Goal: Communication & Community: Answer question/provide support

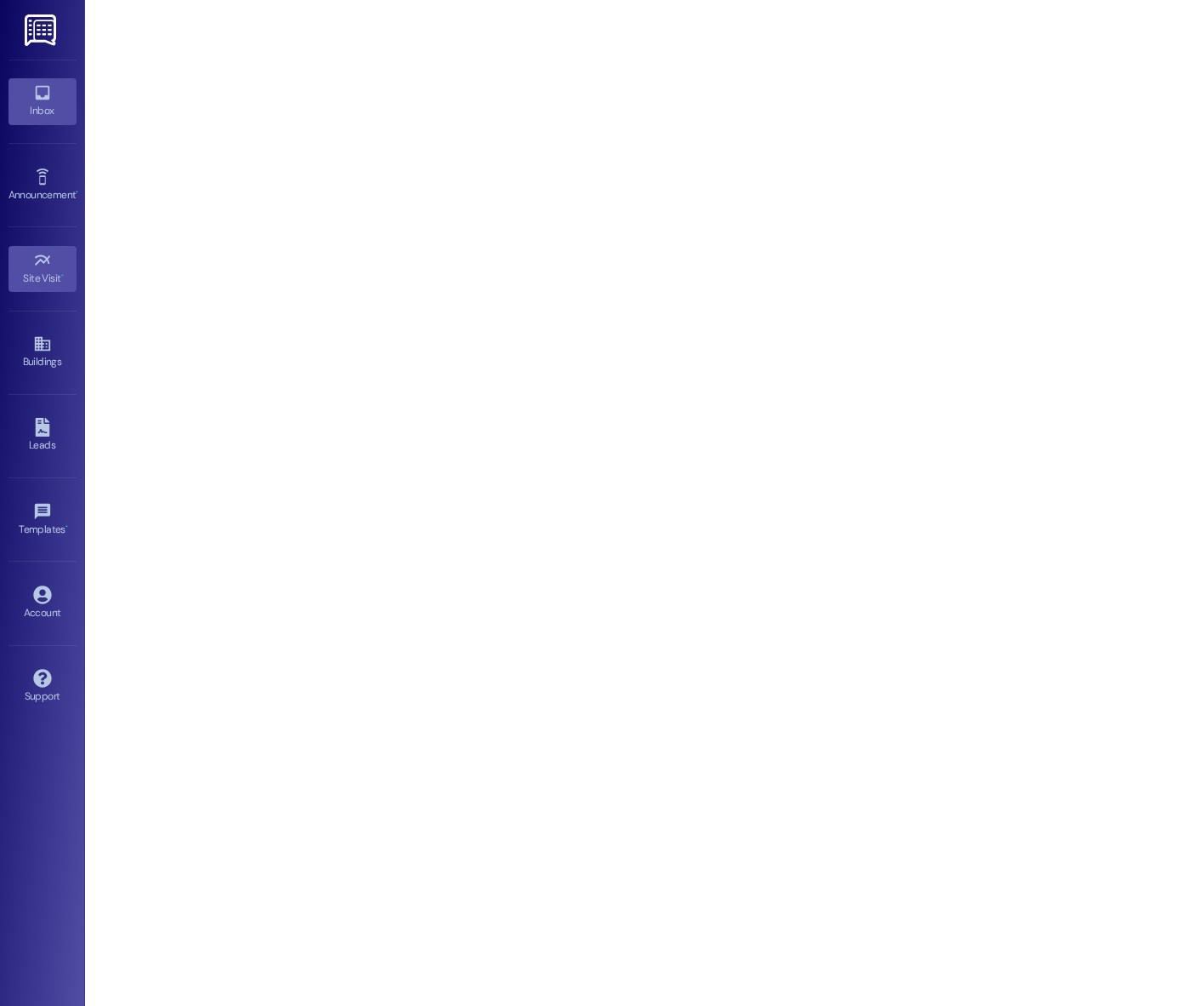
click at [29, 115] on div "Inbox" at bounding box center [42, 110] width 85 height 17
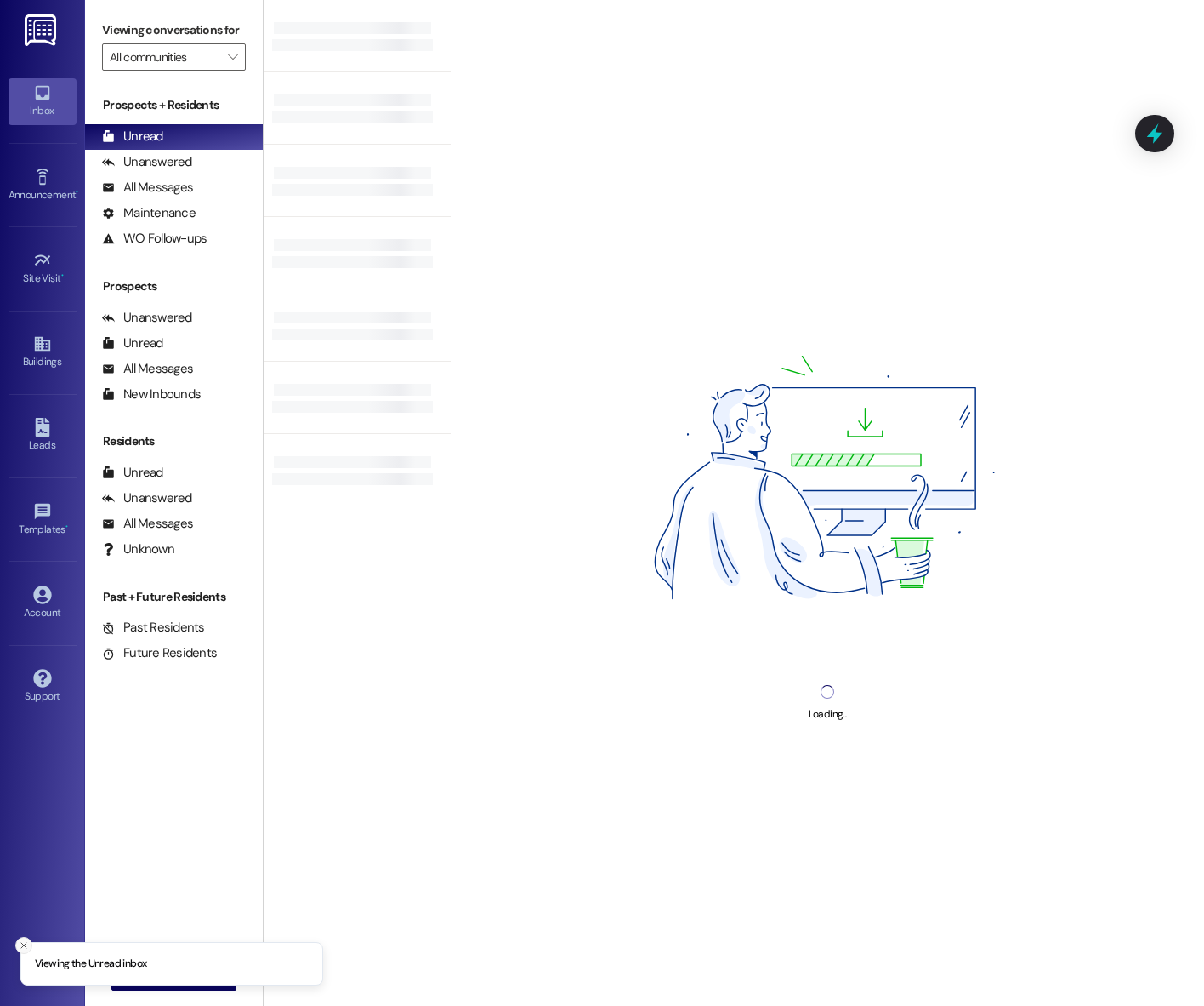
click at [26, 942] on line "Close toast" at bounding box center [23, 944] width 5 height 5
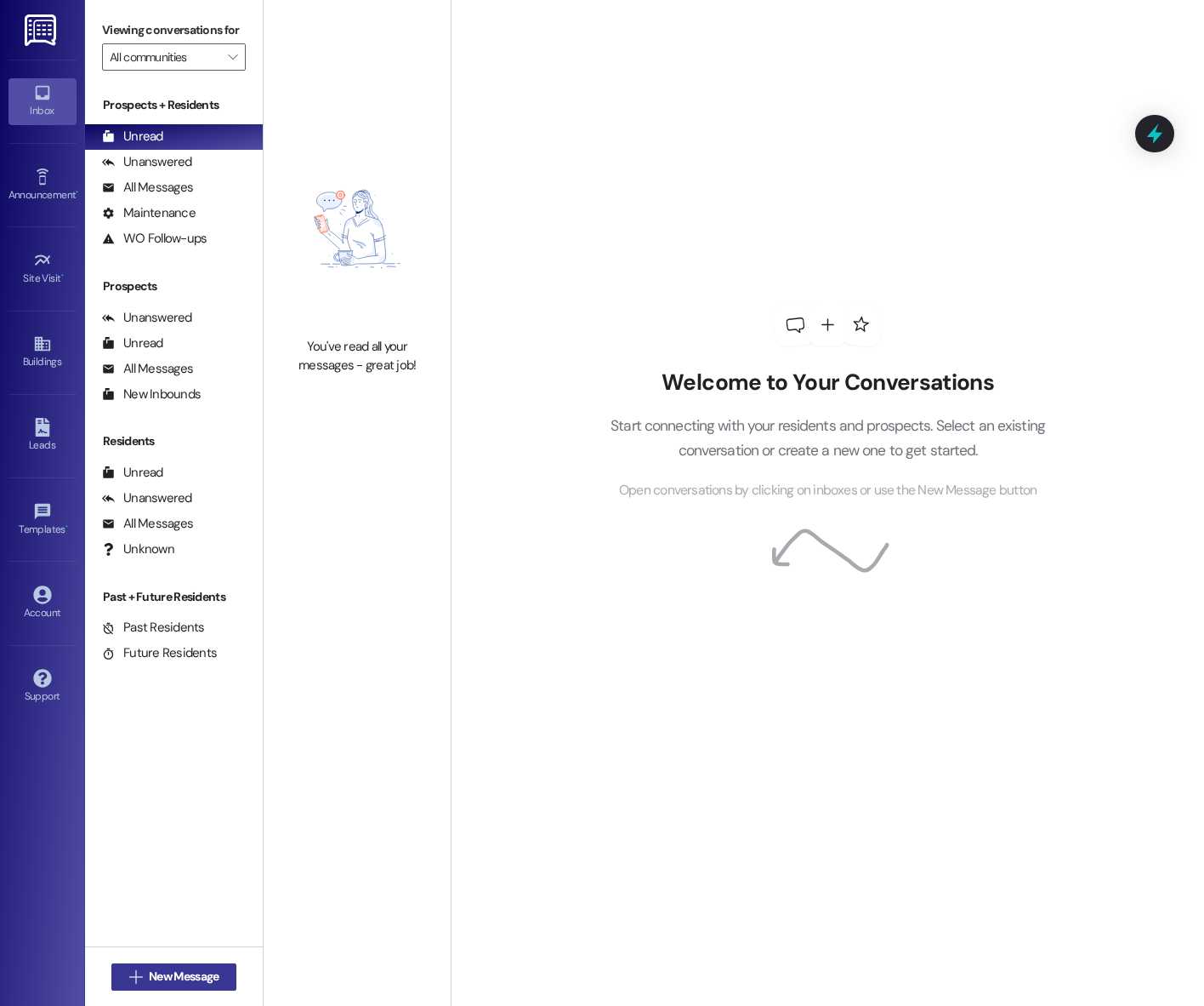
click at [151, 964] on button " New Message" at bounding box center [174, 976] width 126 height 27
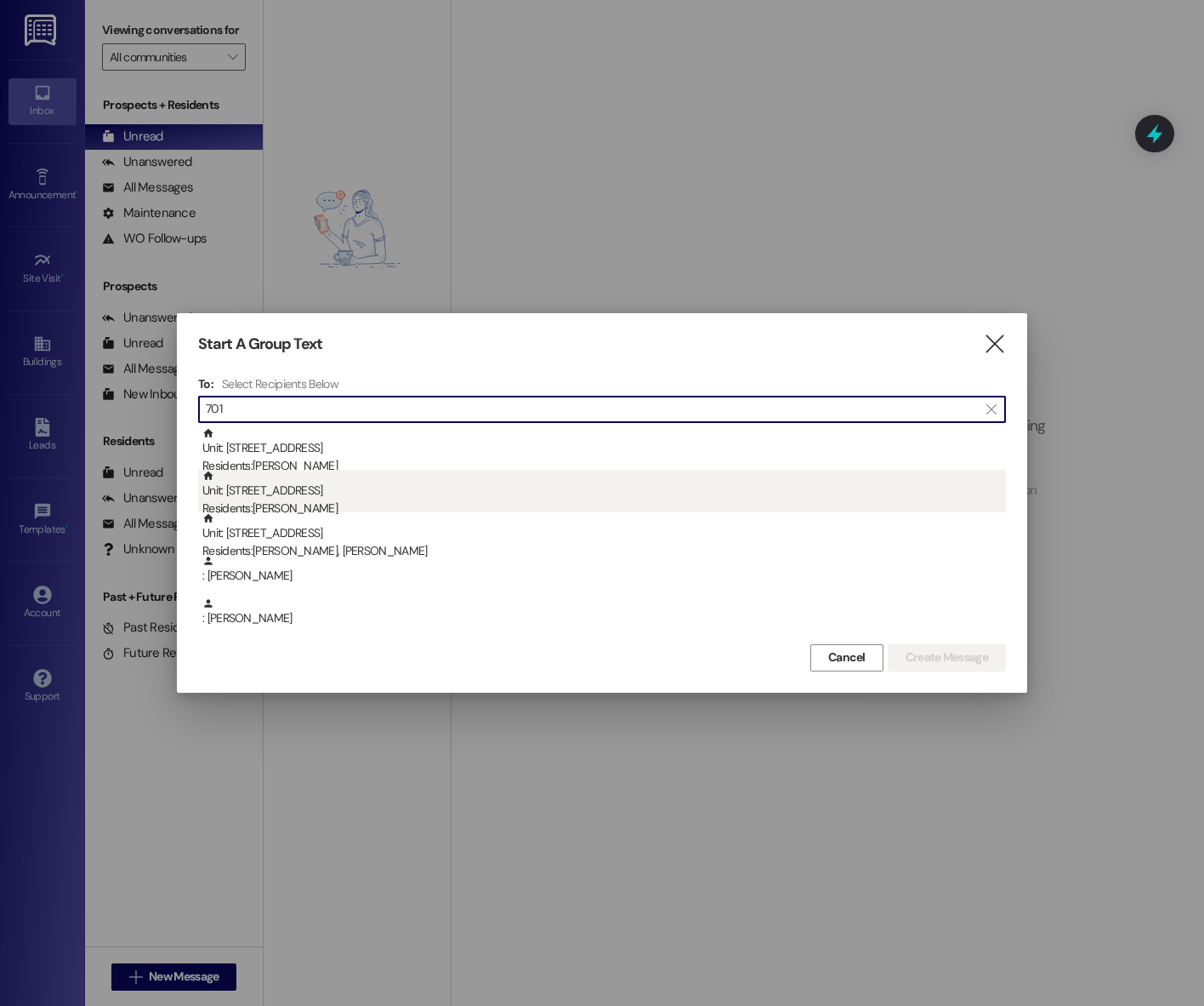
type input "701"
click at [489, 503] on div "Residents: [PERSON_NAME]" at bounding box center [604, 508] width 803 height 18
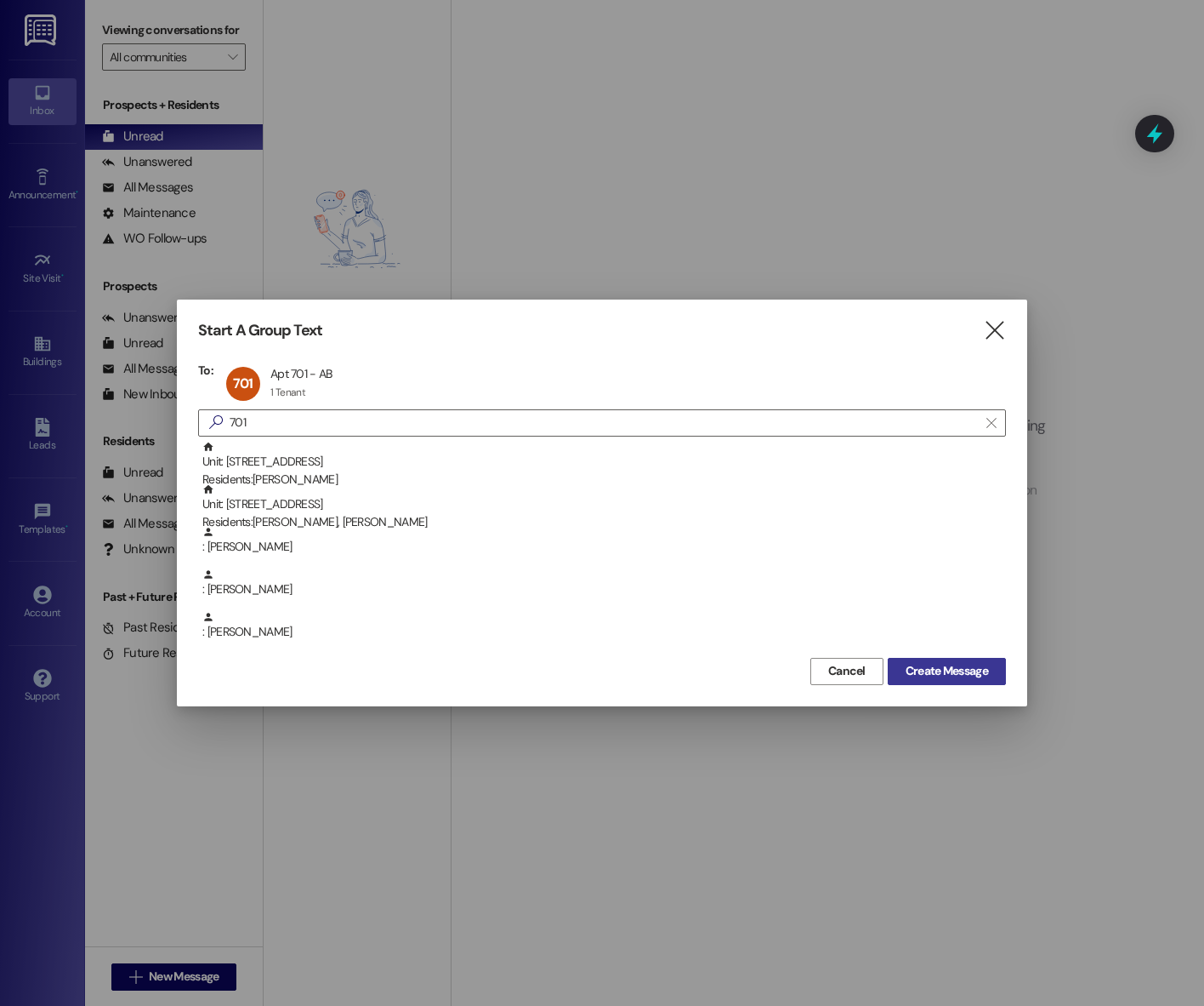
click at [993, 678] on button "Create Message" at bounding box center [947, 671] width 119 height 27
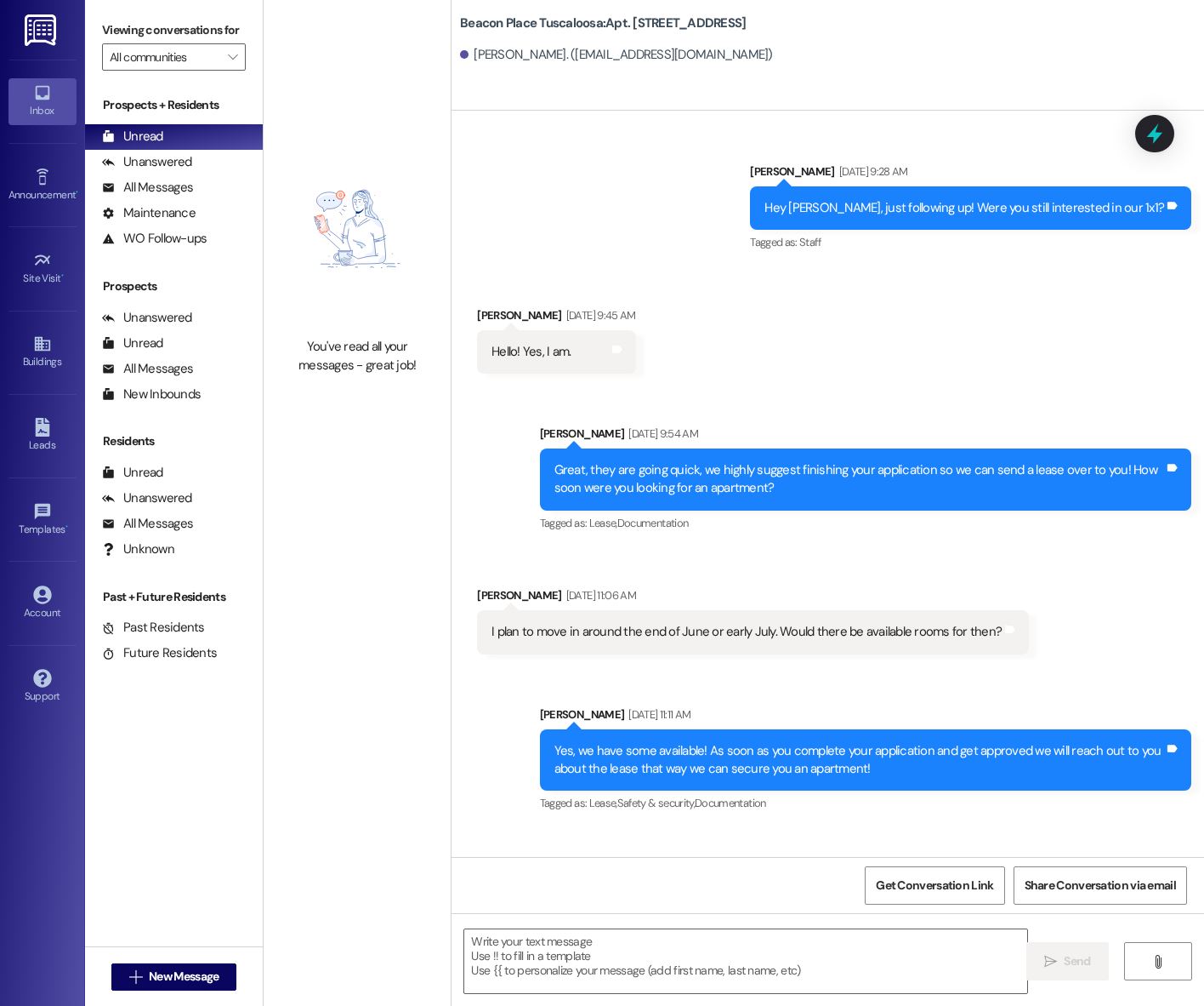
click at [632, 949] on textarea at bounding box center [746, 961] width 563 height 64
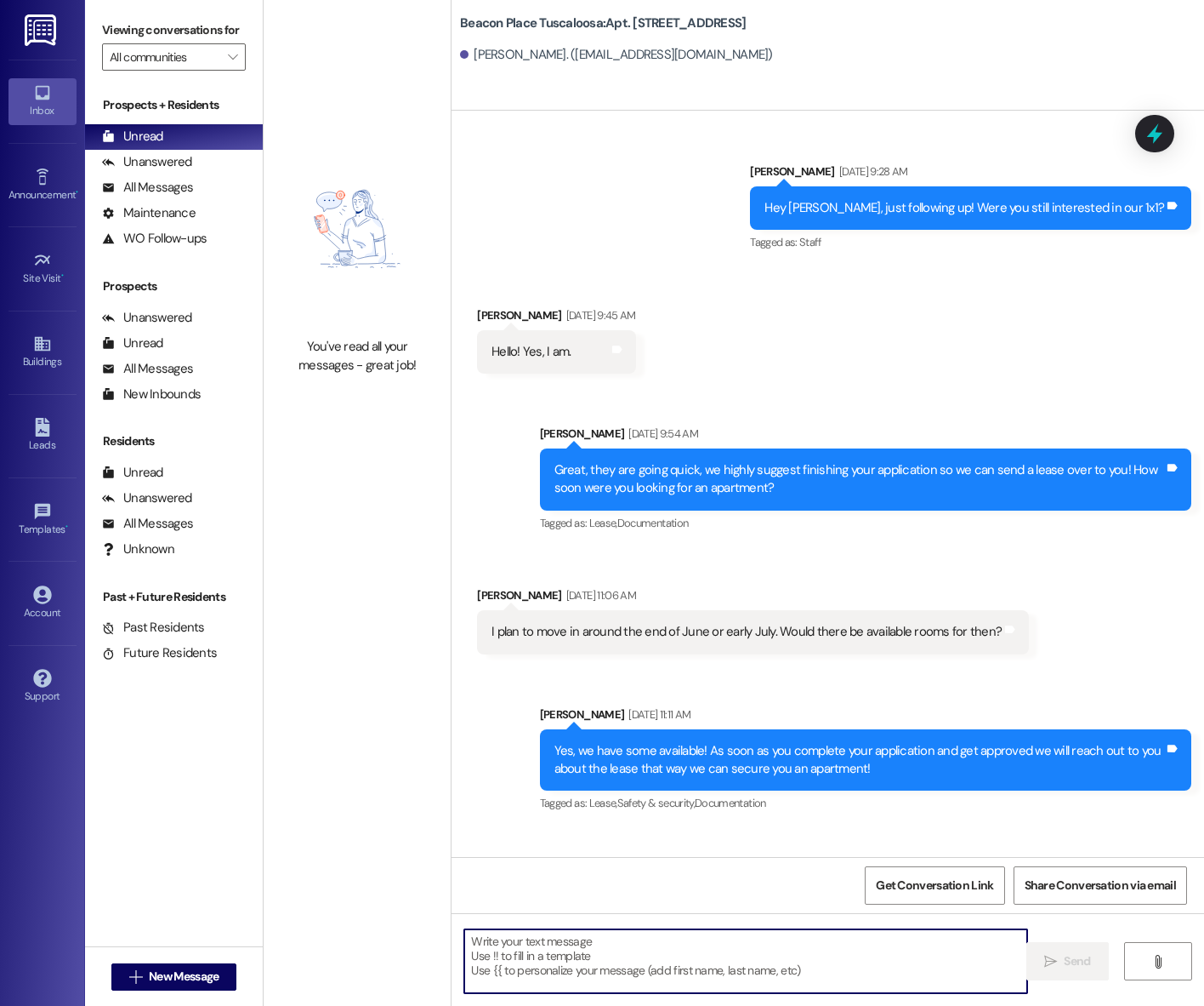
scroll to position [51311, 0]
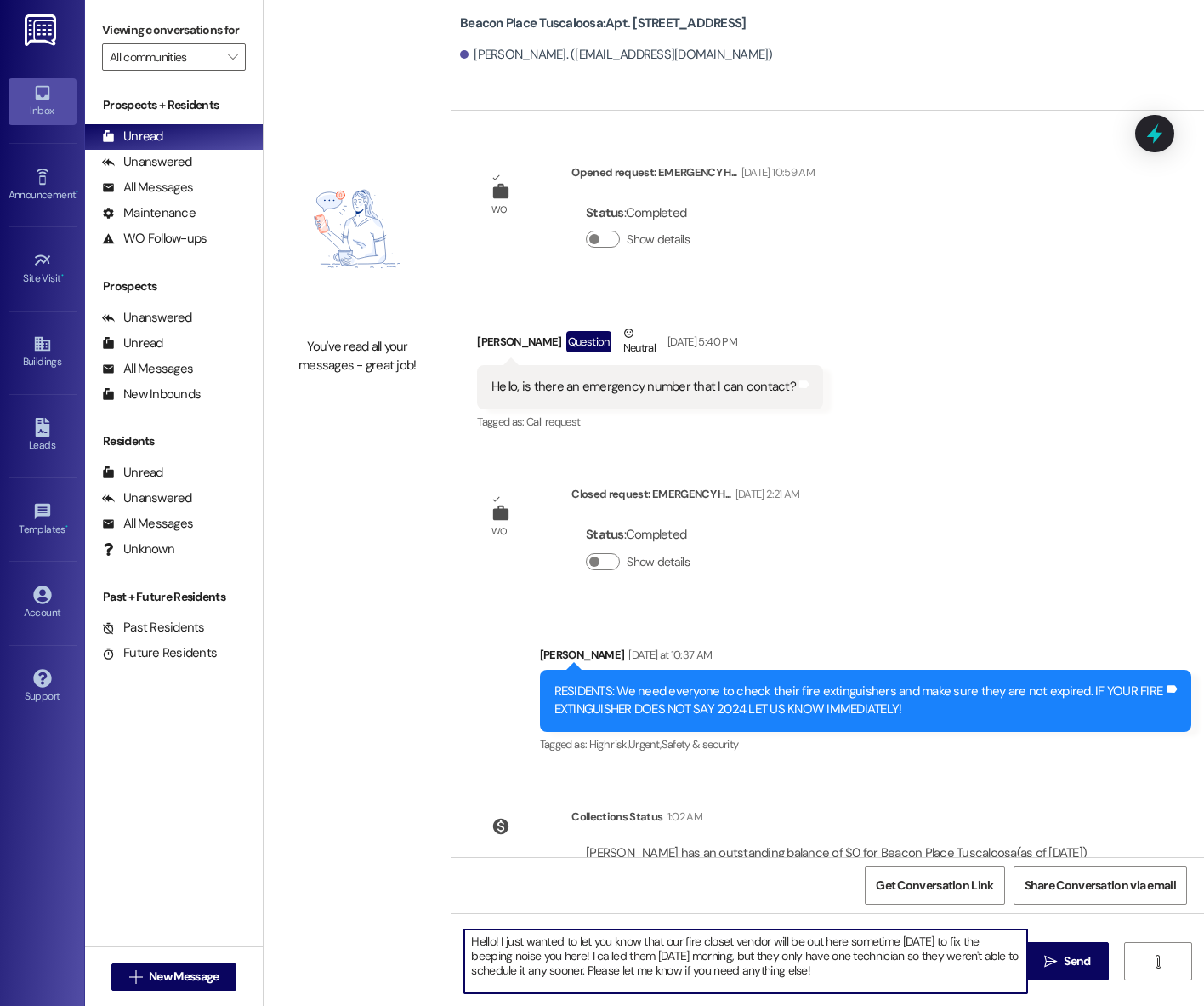
click at [534, 954] on textarea "Hello! I just wanted to let you know that our fire closet vendor will be out he…" at bounding box center [746, 961] width 563 height 64
click at [834, 971] on textarea "Hello! I just wanted to let you know that our fire closet vendor will be out he…" at bounding box center [746, 961] width 563 height 64
type textarea "Hello! I just wanted to let you know that our fire closet vendor will be out he…"
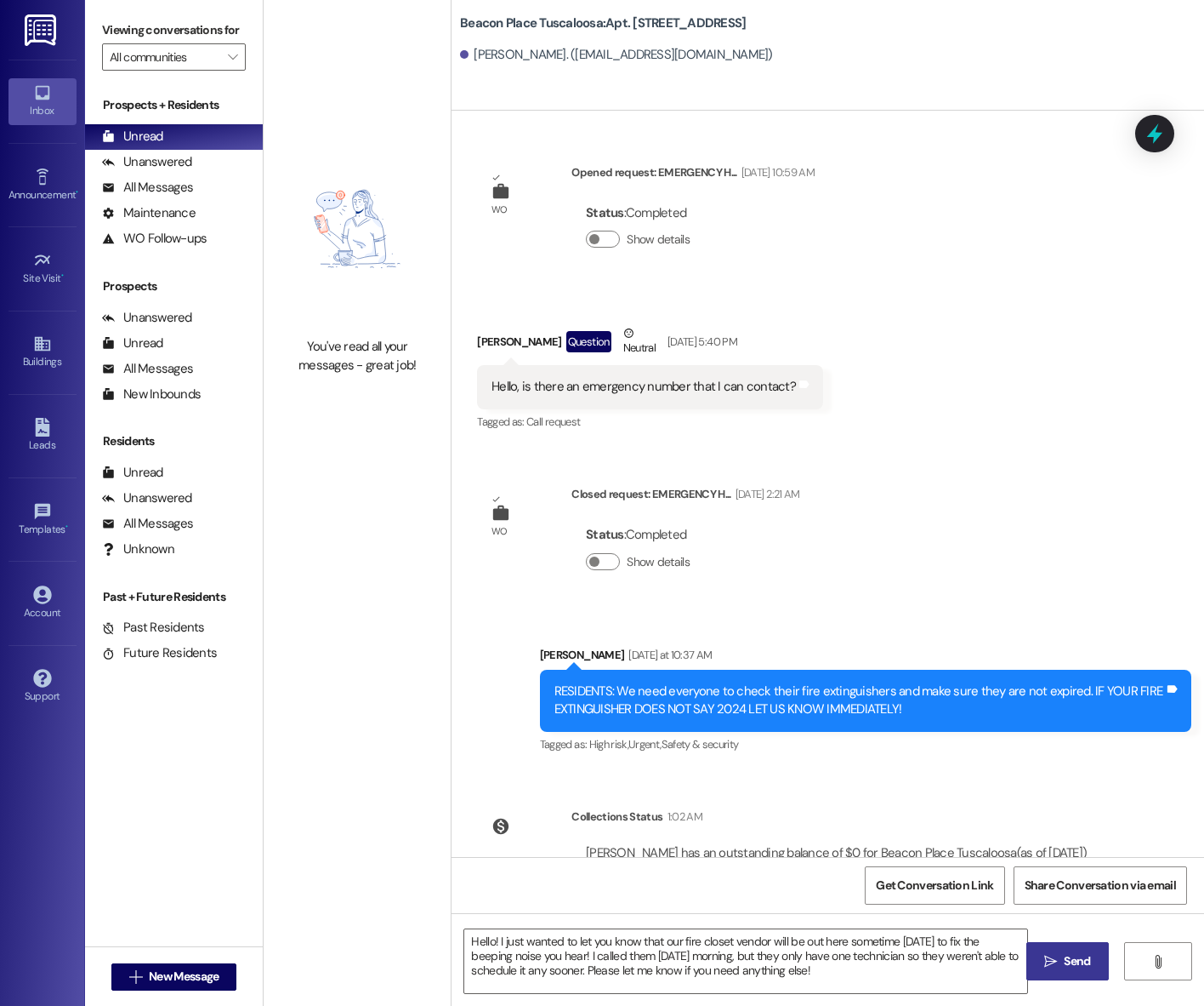
click at [1065, 965] on span "Send" at bounding box center [1076, 961] width 26 height 18
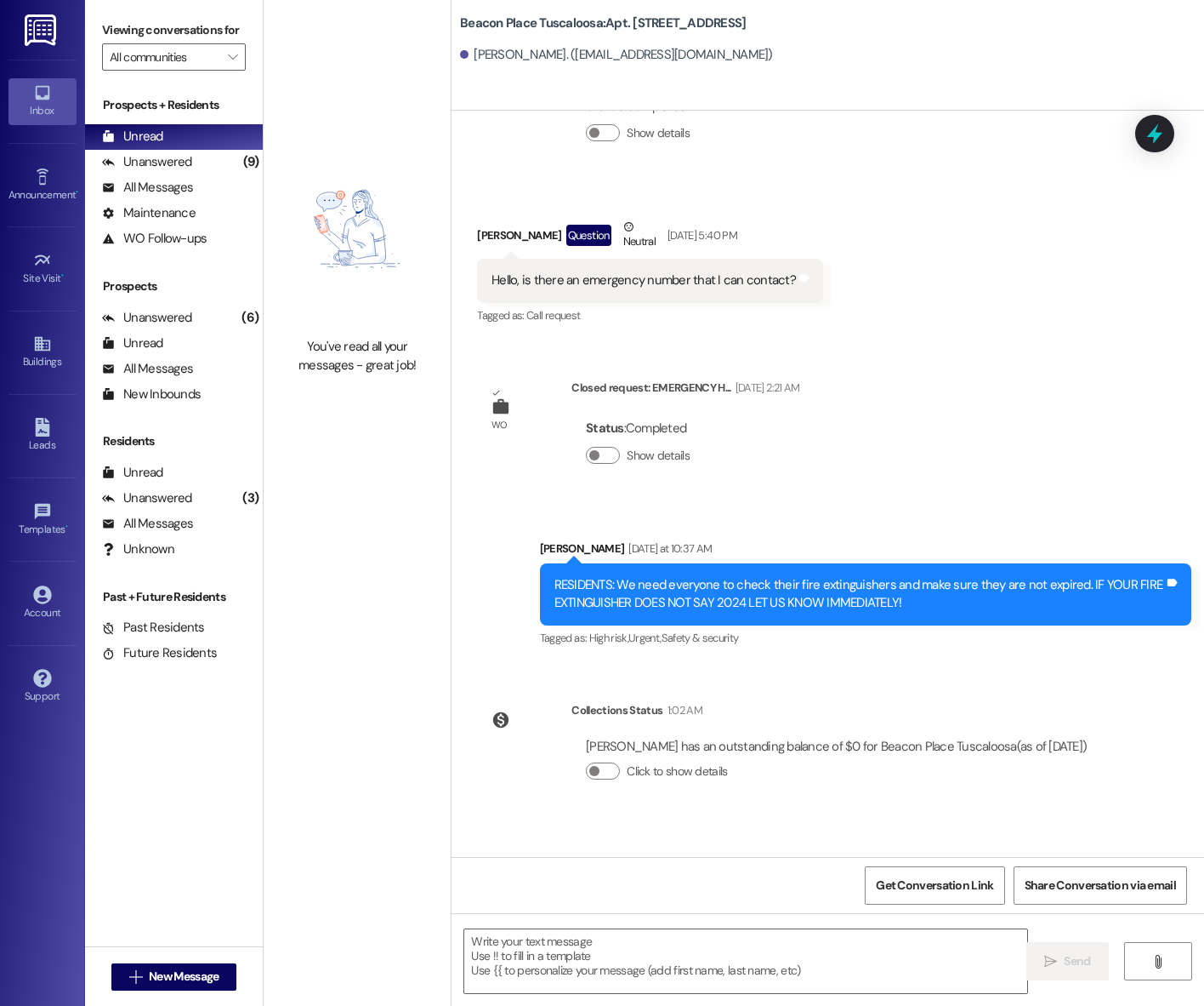
scroll to position [51466, 0]
